Goal: Information Seeking & Learning: Learn about a topic

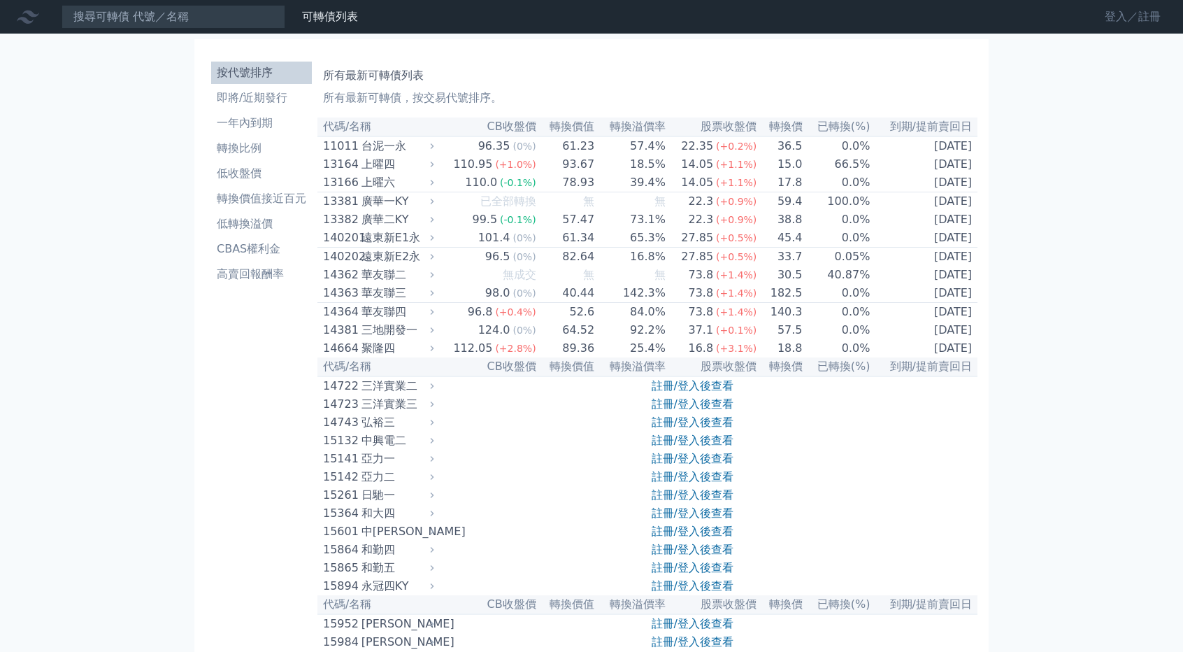
click at [1120, 17] on link "登入／註冊" at bounding box center [1133, 17] width 78 height 22
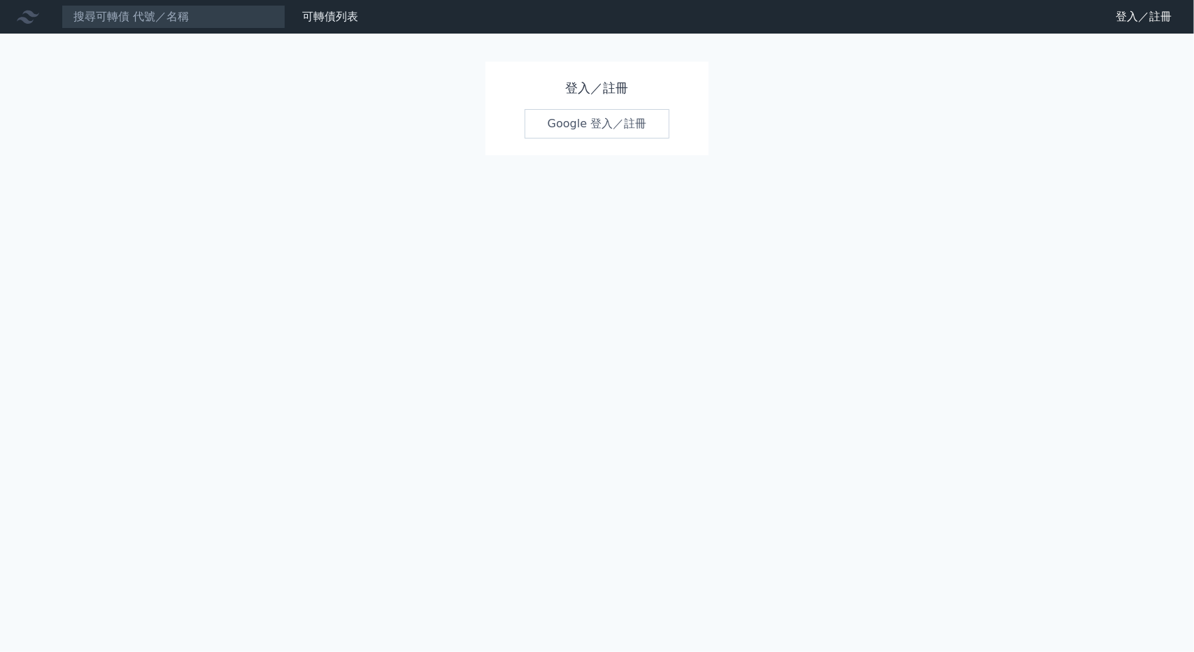
click at [544, 124] on link "Google 登入／註冊" at bounding box center [596, 123] width 145 height 29
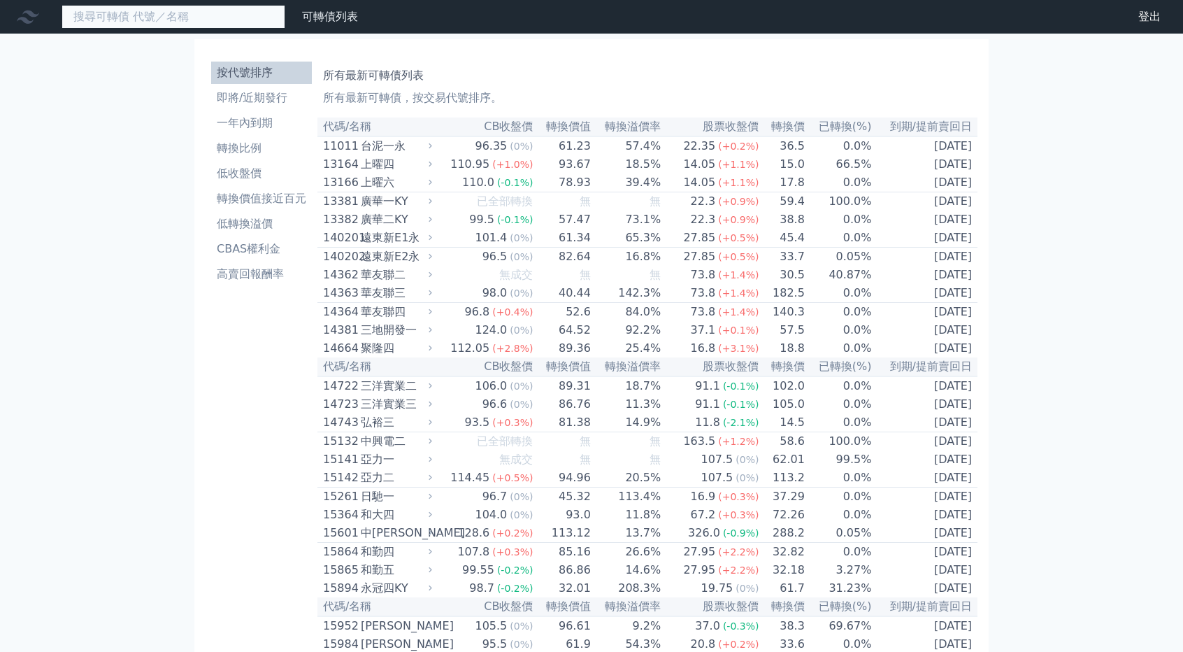
click at [156, 17] on input at bounding box center [174, 17] width 224 height 24
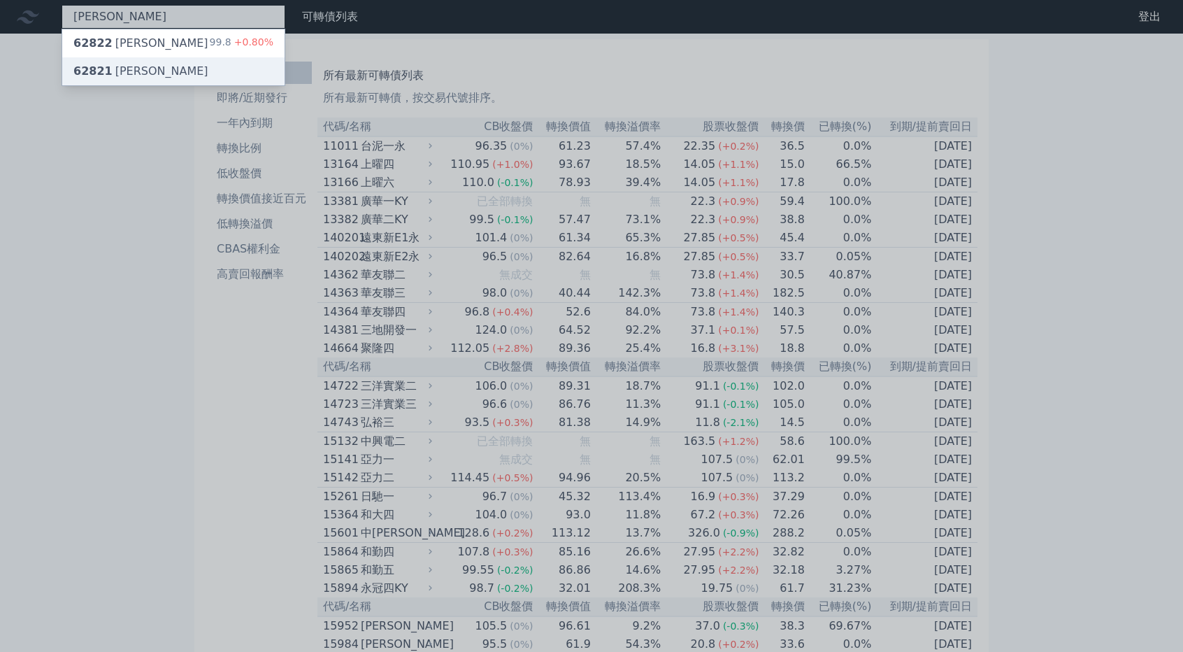
type input "[PERSON_NAME]"
click at [127, 69] on div "62821 [PERSON_NAME]" at bounding box center [140, 71] width 135 height 17
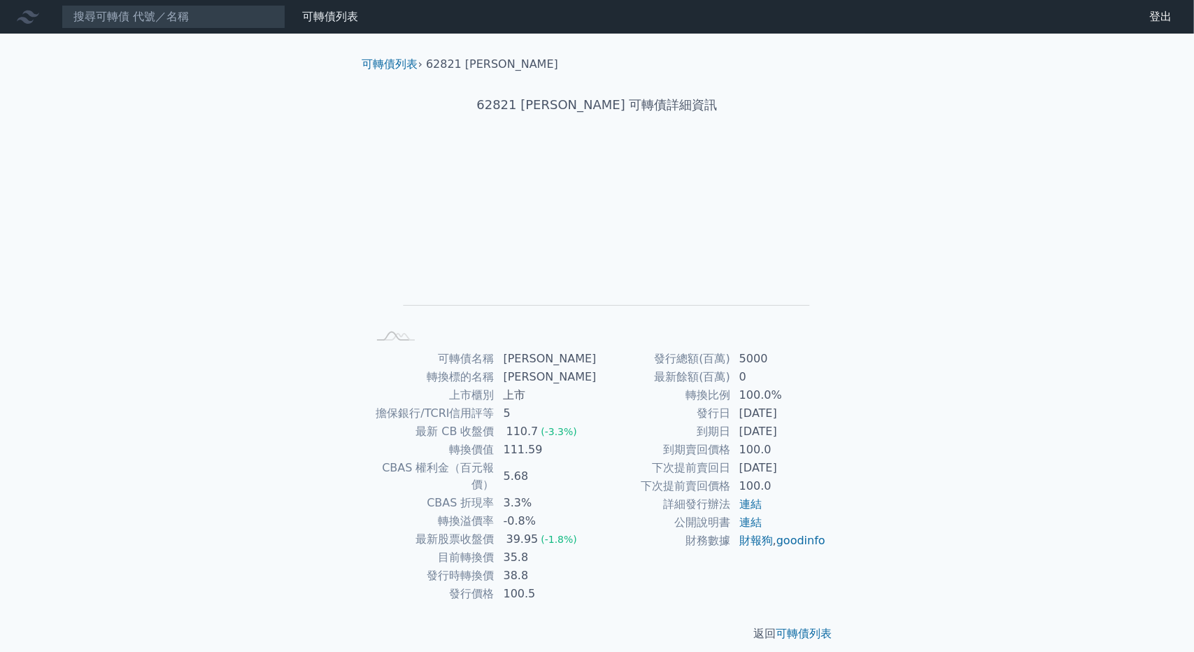
click at [803, 368] on td "0" at bounding box center [779, 377] width 96 height 18
click at [668, 265] on rect "Chart" at bounding box center [606, 232] width 406 height 147
click at [1131, 371] on div "可轉債列表 財務數據 可轉債列表 財務數據 登出 登出 可轉債列表 › 62821 [PERSON_NAME] 62821 [PERSON_NAME] 可轉債…" at bounding box center [597, 332] width 1194 height 664
click at [936, 483] on div "可轉債列表 財務數據 可轉債列表 財務數據 登出 登出 可轉債列表 › 62821 [PERSON_NAME] 62821 [PERSON_NAME] 可轉債…" at bounding box center [597, 332] width 1194 height 664
drag, startPoint x: 505, startPoint y: 559, endPoint x: 545, endPoint y: 555, distance: 40.9
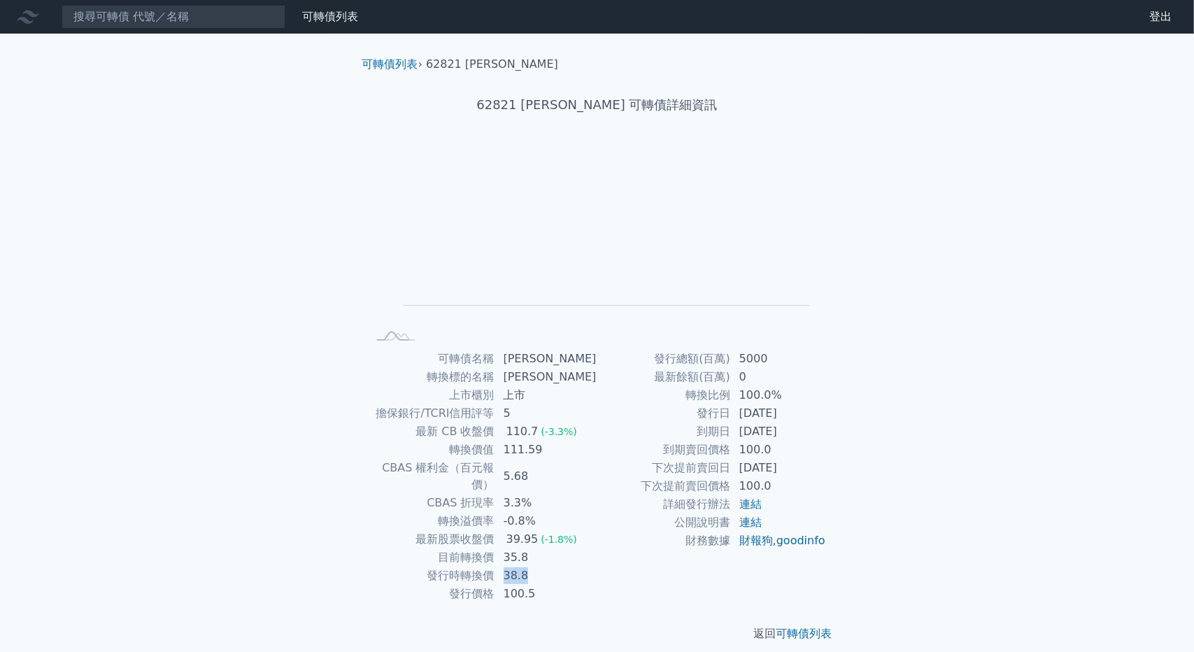
click at [545, 566] on td "38.8" at bounding box center [546, 575] width 102 height 18
click at [776, 547] on link "goodinfo" at bounding box center [800, 540] width 49 height 13
click at [750, 504] on link "連結" at bounding box center [750, 503] width 22 height 13
click at [838, 423] on div "可轉債名稱 [PERSON_NAME] 轉換標的名稱 康舒 上市櫃別 上市 擔保銀行/TCRI信用評等 5 最新 CB 收盤價 110.7 (-3.3%) 轉…" at bounding box center [597, 476] width 492 height 253
copy tr "轉換比例 100.0%"
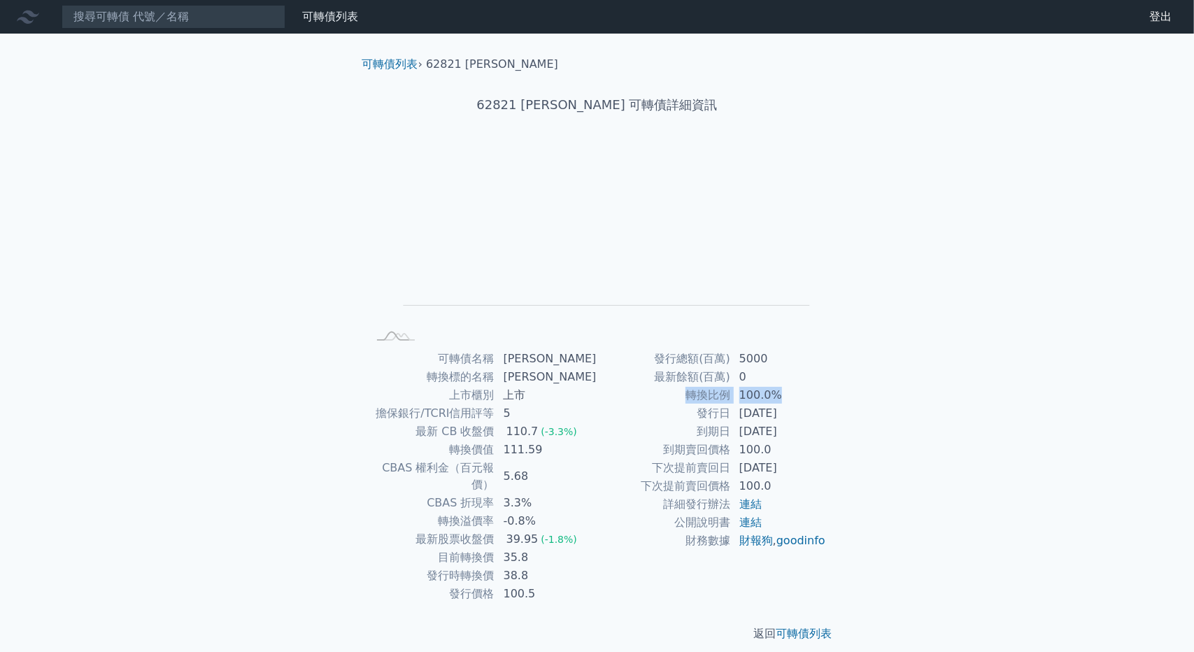
drag, startPoint x: 676, startPoint y: 391, endPoint x: 800, endPoint y: 394, distance: 123.8
click at [800, 394] on tr "轉換比例 100.0%" at bounding box center [711, 395] width 229 height 18
